Goal: Book appointment/travel/reservation

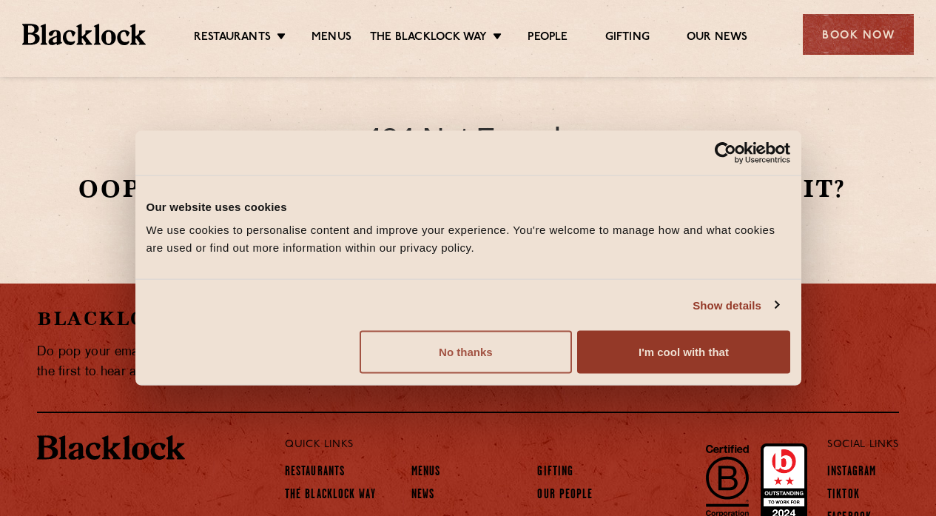
click at [511, 357] on button "No thanks" at bounding box center [466, 352] width 212 height 43
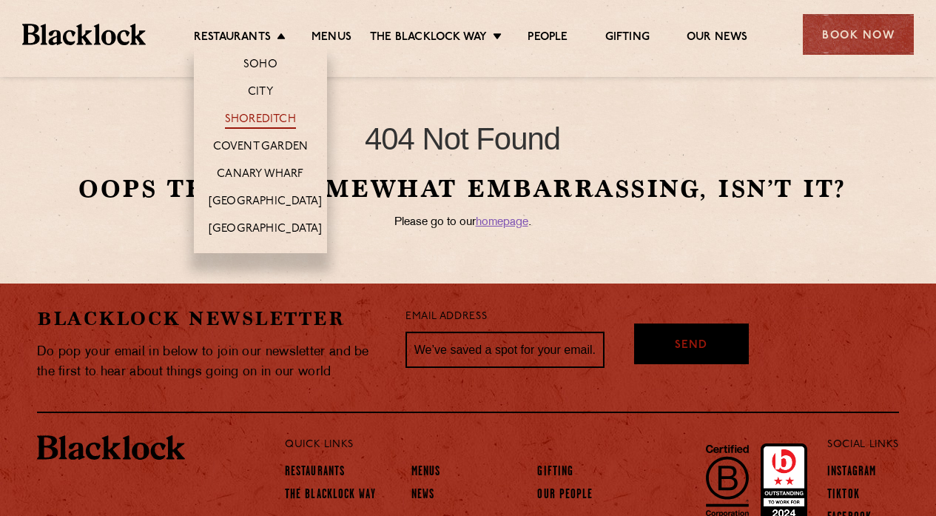
click at [256, 119] on link "Shoreditch" at bounding box center [260, 120] width 71 height 16
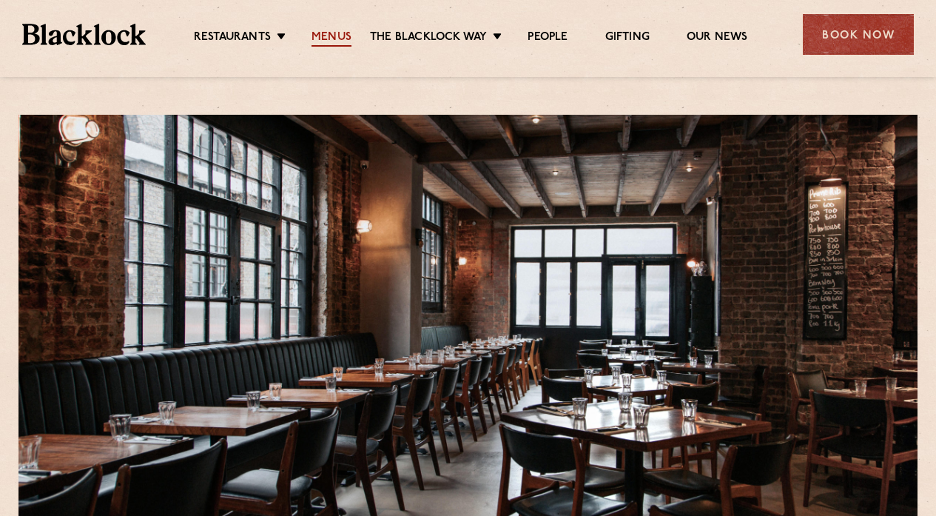
click at [334, 36] on link "Menus" at bounding box center [332, 38] width 40 height 16
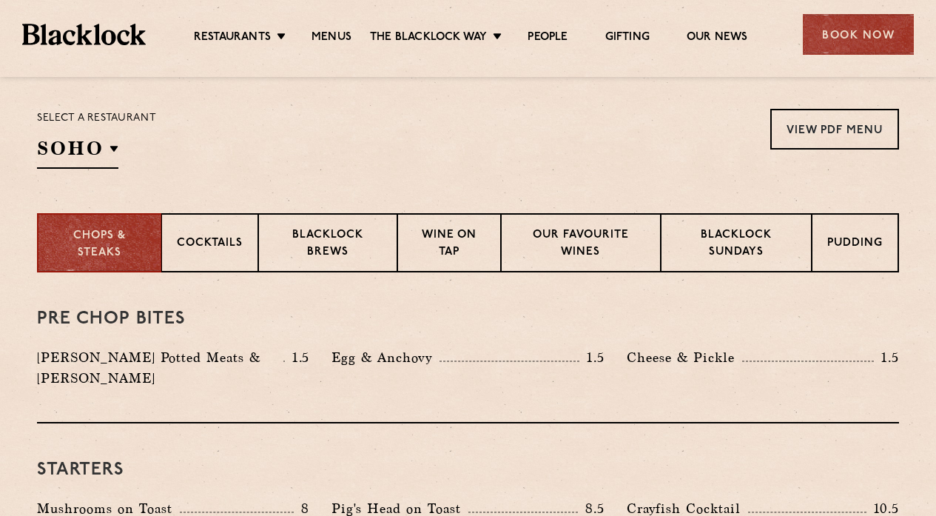
scroll to position [473, 0]
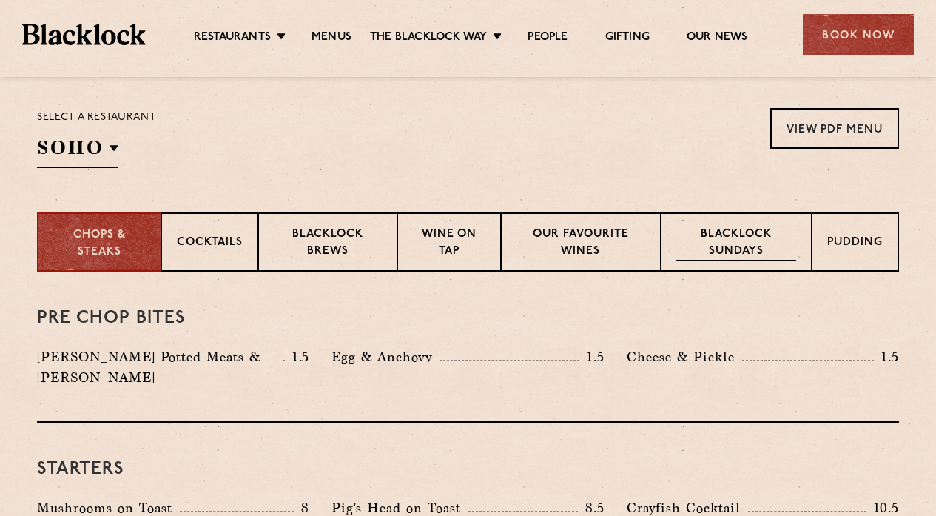
click at [724, 262] on div "Blacklock Sundays" at bounding box center [736, 241] width 151 height 59
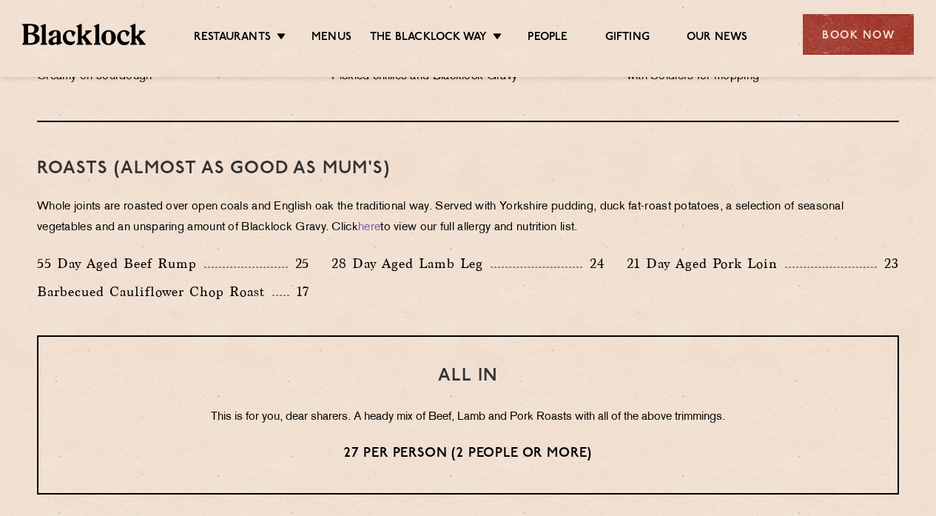
scroll to position [1019, 0]
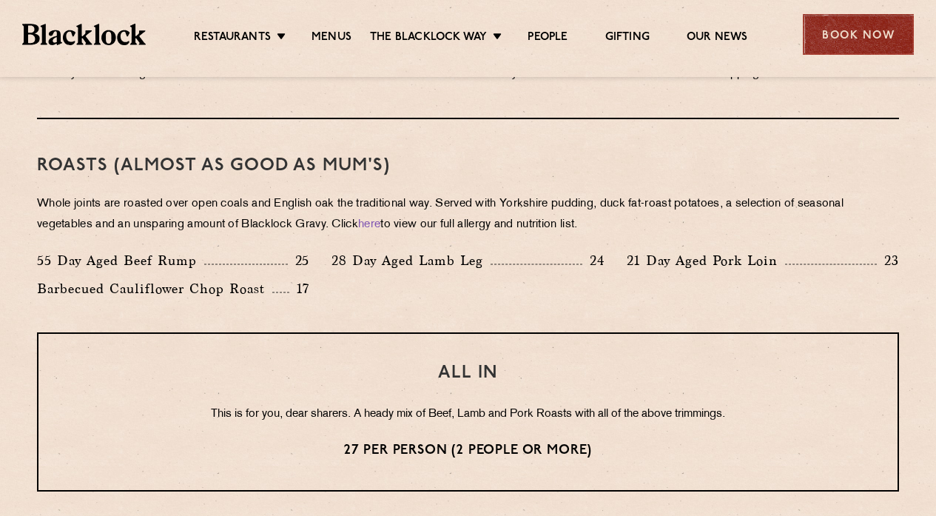
click at [863, 30] on div "Book Now" at bounding box center [858, 34] width 111 height 41
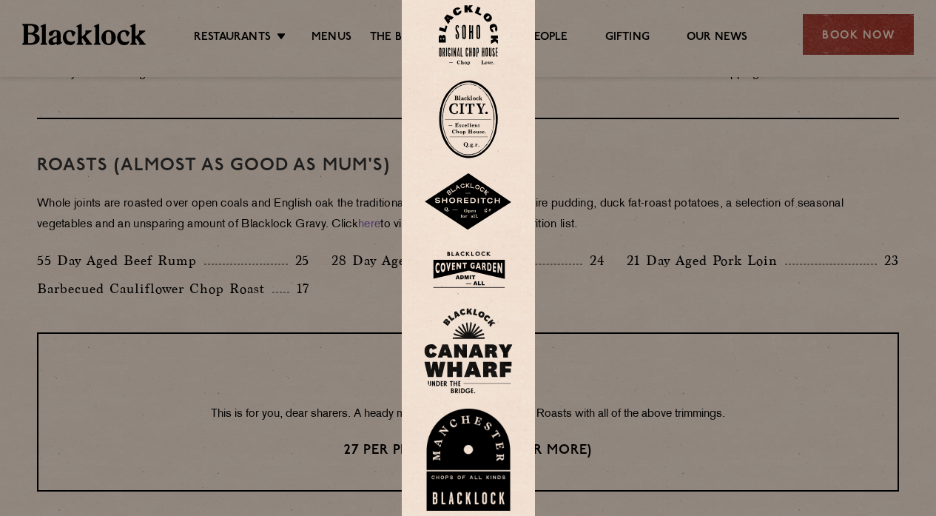
click at [456, 203] on img at bounding box center [468, 202] width 89 height 58
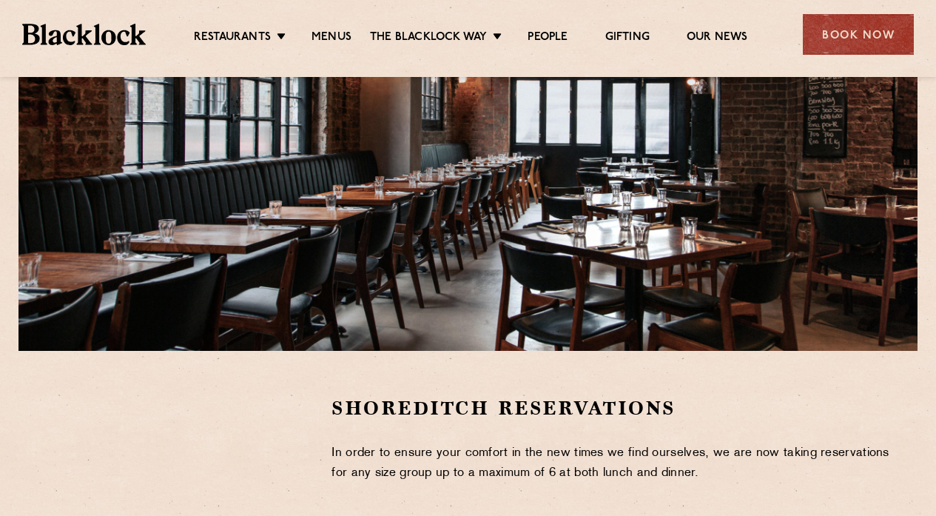
scroll to position [133, 0]
